Goal: Transaction & Acquisition: Purchase product/service

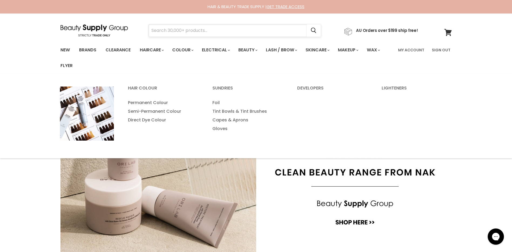
click at [213, 33] on input "Search" at bounding box center [228, 30] width 158 height 12
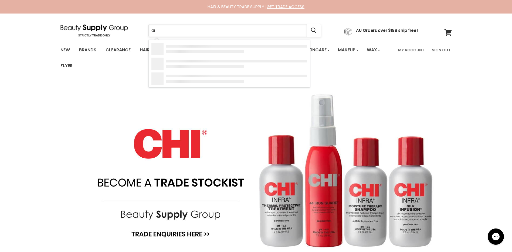
type input "dia"
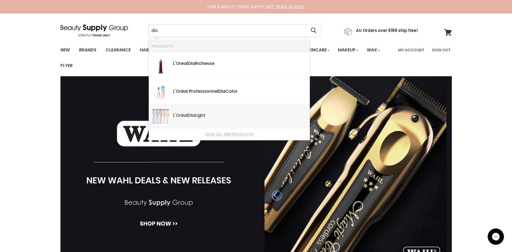
click at [198, 115] on div "L'Oréal Dia Light" at bounding box center [240, 116] width 134 height 6
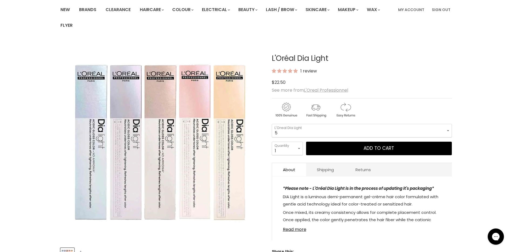
scroll to position [54, 0]
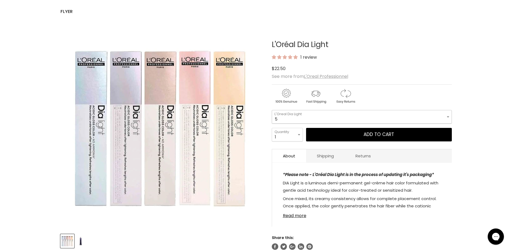
click at [327, 113] on select "5 5.66 5.8 6 6.3 6.45 7 7.12 7.23 7.31 7.43 7.8 8 8.1 8.23" at bounding box center [362, 117] width 180 height 14
click at [295, 113] on select "5 5.66 5.8 6 6.3 6.45 7 7.12 7.23 7.31 7.43 7.8 8 8.1 8.23" at bounding box center [362, 117] width 180 height 14
click at [334, 110] on select "5 5.66 5.8 6 6.3 6.45 7 7.12 7.23 7.31 7.43 7.8 8 8.1 8.23" at bounding box center [362, 117] width 180 height 14
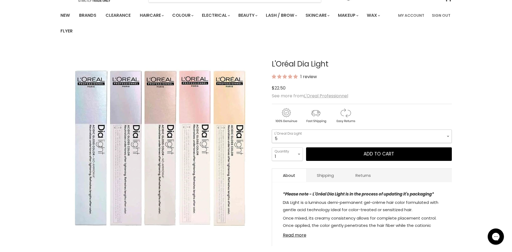
scroll to position [0, 0]
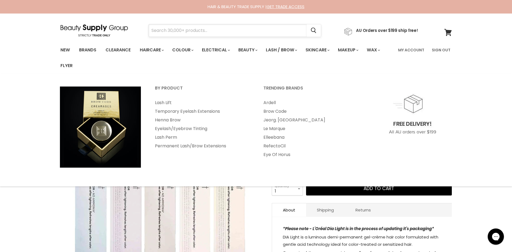
click at [242, 27] on input "Search" at bounding box center [228, 30] width 158 height 12
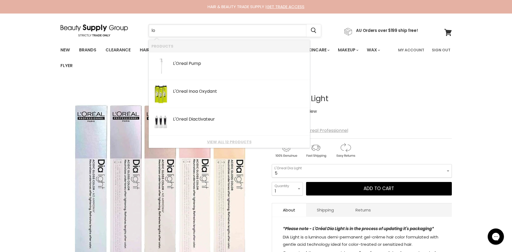
type input "l"
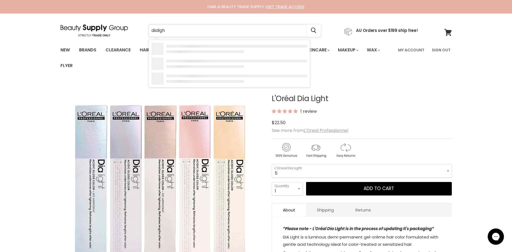
type input "dialight"
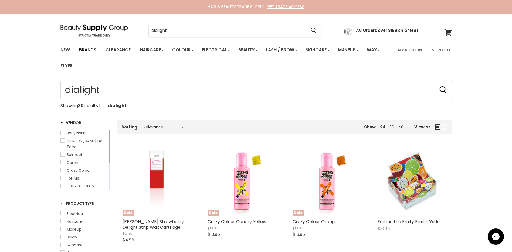
click at [91, 50] on link "Brands" at bounding box center [87, 49] width 25 height 11
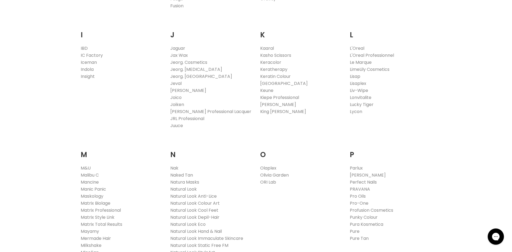
scroll to position [513, 0]
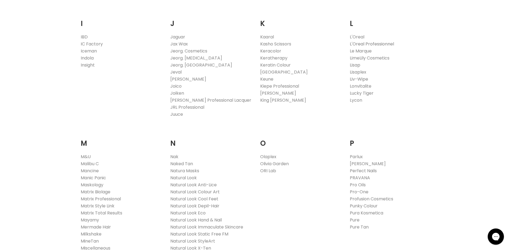
click at [357, 43] on link "L'Oreal Professionnel" at bounding box center [372, 44] width 44 height 6
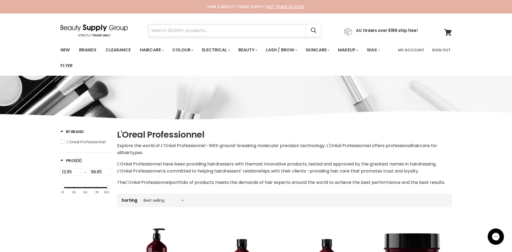
click at [191, 35] on input "Search" at bounding box center [228, 30] width 158 height 12
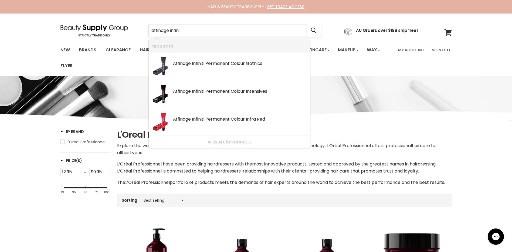
type input "affinage infinit"
click at [213, 140] on link "View all 6 products" at bounding box center [230, 142] width 156 height 4
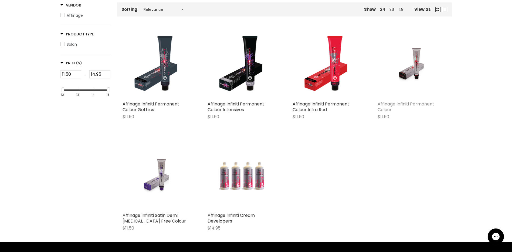
scroll to position [108, 0]
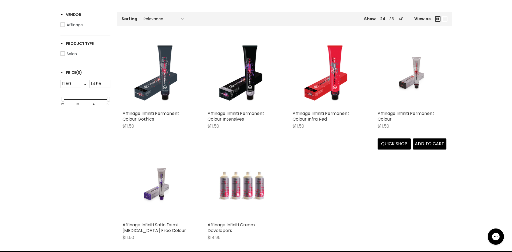
click at [415, 82] on img "Main content" at bounding box center [412, 73] width 46 height 69
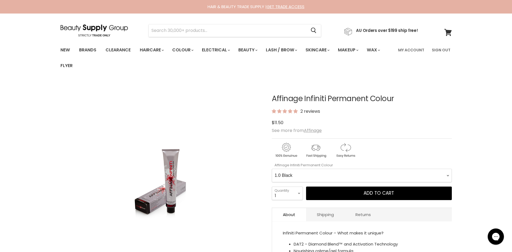
click at [338, 179] on Colour-0-0 "1.0 Black 2.0 Very Dark Brown 3.0 Dark Brown 3.66 Dark Burgundy Brown 4.0 Mediu…" at bounding box center [362, 176] width 180 height 14
select Colour-0-0 "9.23 Cool Sand Toner"
click at [272, 169] on Colour-0-0 "1.0 Black 2.0 Very Dark Brown 3.0 Dark Brown 3.66 Dark Burgundy Brown 4.0 Mediu…" at bounding box center [362, 176] width 180 height 14
click at [343, 173] on Colour-0-0 "1.0 Black 2.0 Very Dark Brown 3.0 Dark Brown 3.66 Dark Burgundy Brown 4.0 Mediu…" at bounding box center [362, 176] width 180 height 14
click at [272, 169] on Colour-0-0 "1.0 Black 2.0 Very Dark Brown 3.0 Dark Brown 3.66 Dark Burgundy Brown 4.0 Mediu…" at bounding box center [362, 176] width 180 height 14
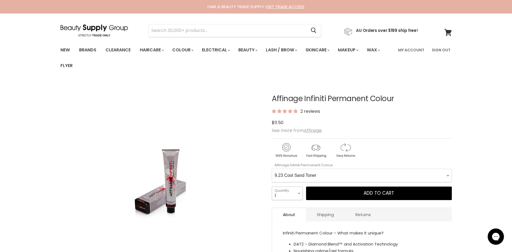
click at [280, 196] on select "1 2 3 4 5 6 7 8 9 10+" at bounding box center [287, 193] width 31 height 14
select select "2"
click at [272, 186] on select "1 2 3 4 5 6 7 8 9 10+" at bounding box center [287, 193] width 31 height 14
type input "2"
click at [296, 193] on select "1 2 3 4 5 6 7 8 9 10+" at bounding box center [287, 193] width 31 height 14
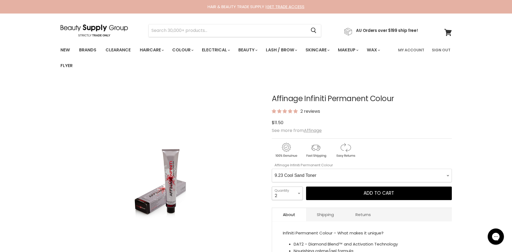
select select "1"
click at [272, 186] on select "1 2 3 4 5 6 7 8 9 10+" at bounding box center [287, 193] width 31 height 14
type input "1"
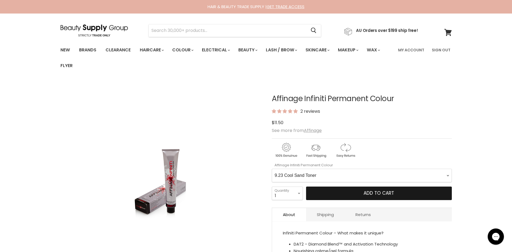
click at [320, 195] on button "Add to cart" at bounding box center [379, 193] width 146 height 14
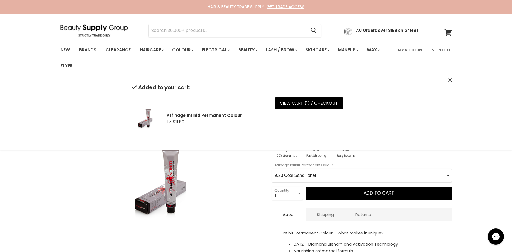
click at [449, 80] on icon "Close" at bounding box center [451, 80] width 4 height 4
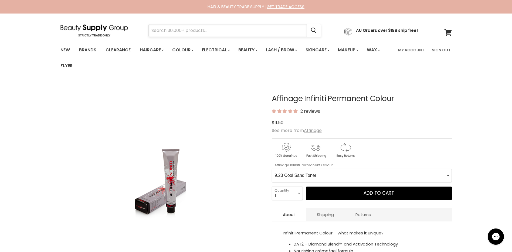
click at [161, 25] on input "Search" at bounding box center [228, 30] width 158 height 12
type input "dia"
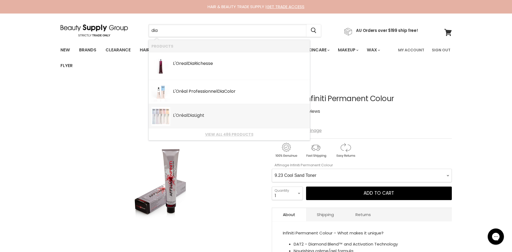
click at [206, 115] on div "L'Oréal Dia Light" at bounding box center [240, 116] width 134 height 6
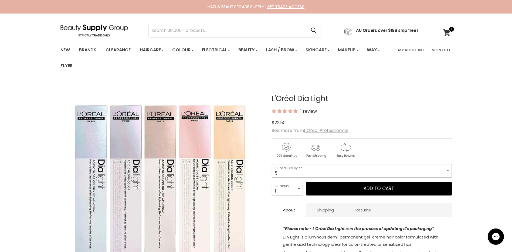
click at [314, 169] on select "5 5.66 5.8 6 6.3 6.45 7 7.12 7.23 7.31 7.43 7.8 8 8.1 8.23" at bounding box center [362, 171] width 180 height 14
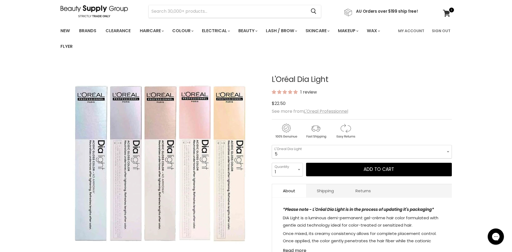
scroll to position [81, 0]
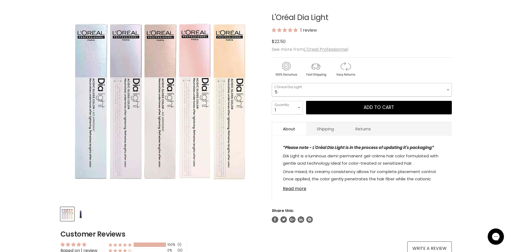
click at [318, 91] on select "5 5.66 5.8 6 6.3 6.45 7 7.12 7.23 7.31 7.43 7.8 8 8.1 8.23" at bounding box center [362, 90] width 180 height 14
click at [272, 83] on select "5 5.66 5.8 6 6.3 6.45 7 7.12 7.23 7.31 7.43 7.8 8 8.1 8.23" at bounding box center [362, 90] width 180 height 14
select select "10.82"
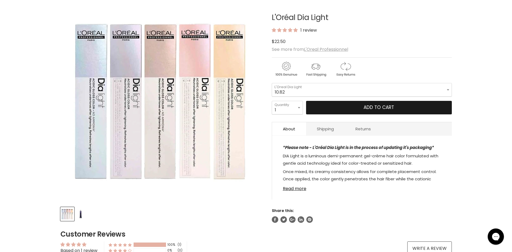
click at [382, 110] on button "Add to cart" at bounding box center [379, 108] width 146 height 14
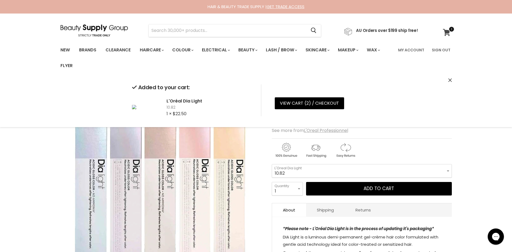
click at [447, 31] on icon at bounding box center [446, 32] width 7 height 7
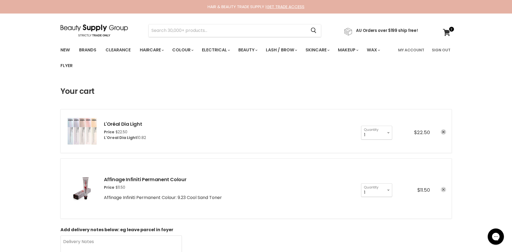
click at [444, 189] on icon "remove Affinage Infiniti Permanent Colour" at bounding box center [443, 189] width 3 height 3
